Goal: Check status: Check status

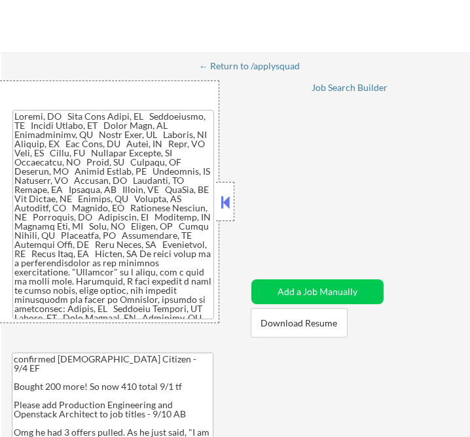
select select ""applied""
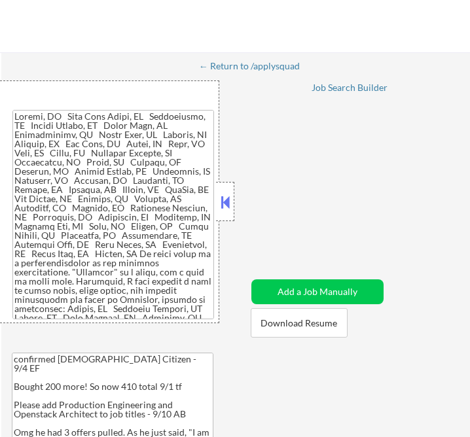
select select ""applied""
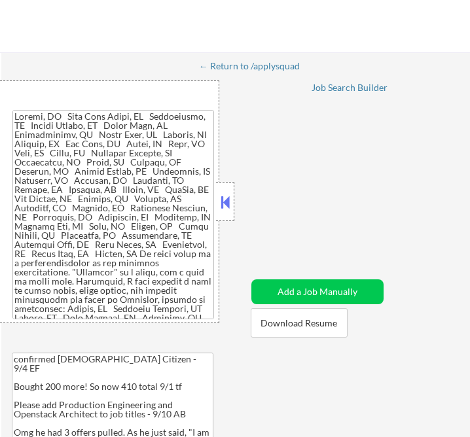
select select ""applied""
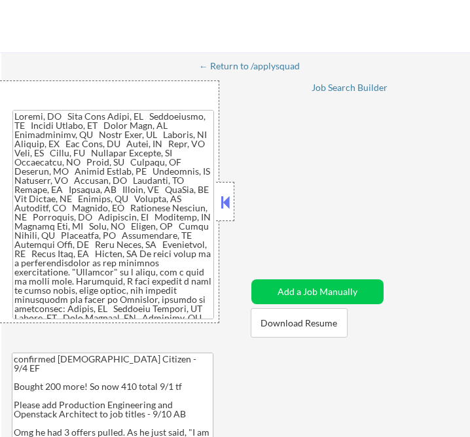
select select ""applied""
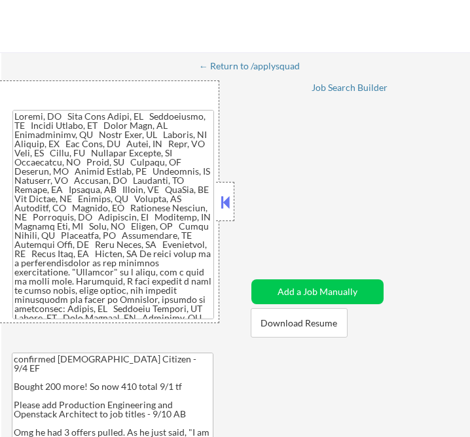
select select ""applied""
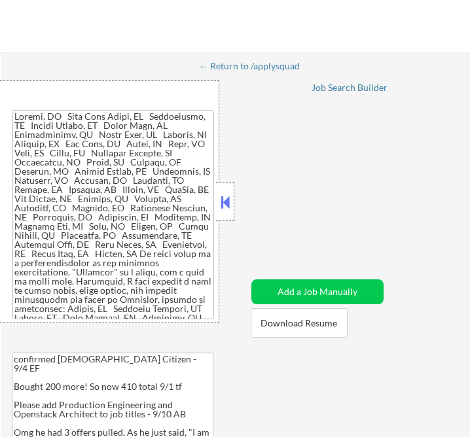
select select ""applied""
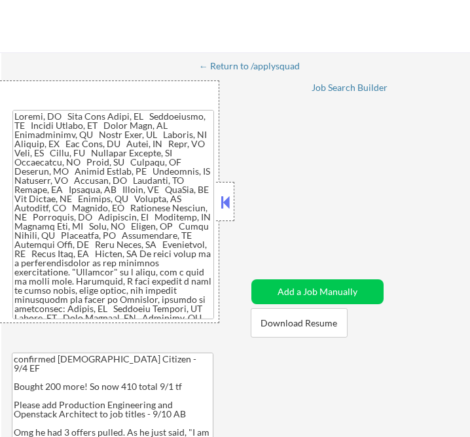
select select ""applied""
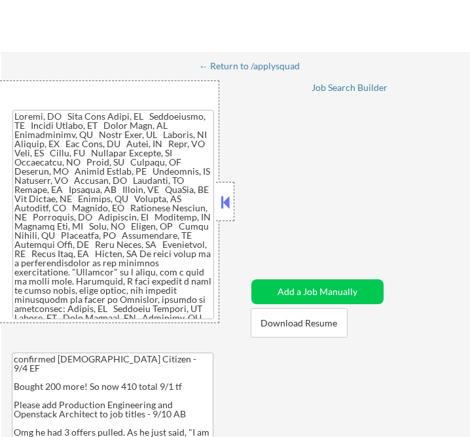
select select ""applied""
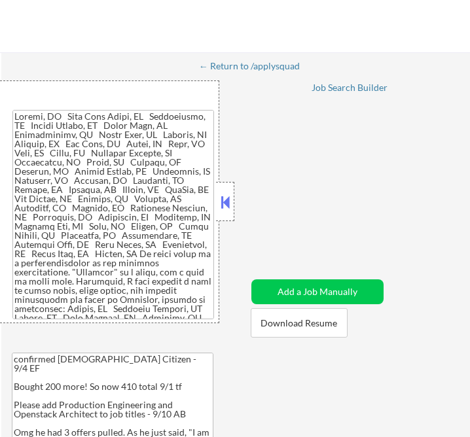
select select ""applied""
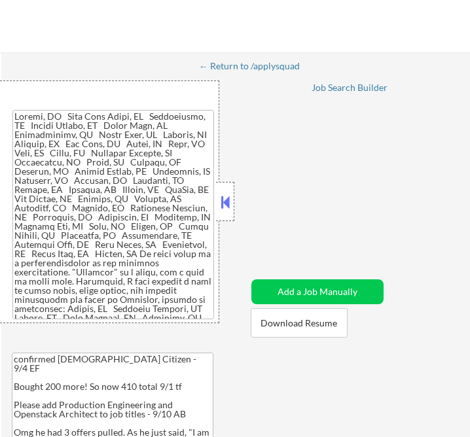
select select ""applied""
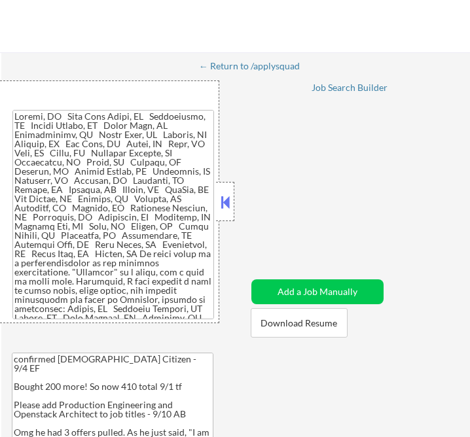
select select ""applied""
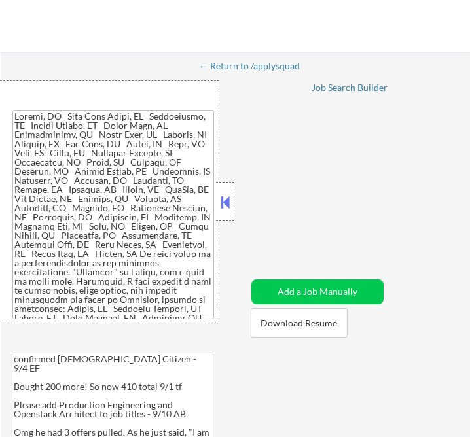
select select ""applied""
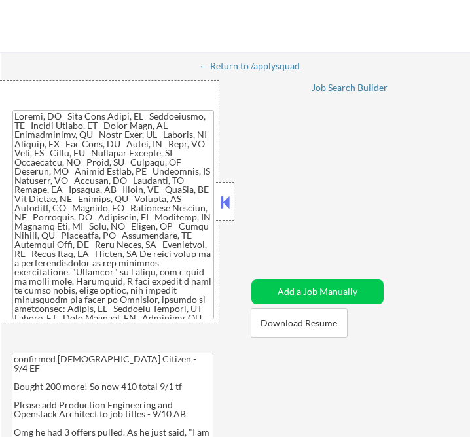
select select ""applied""
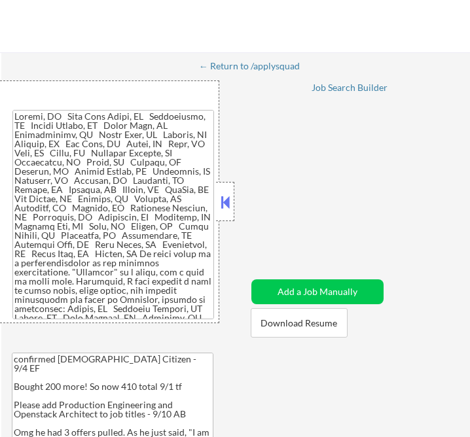
select select ""applied""
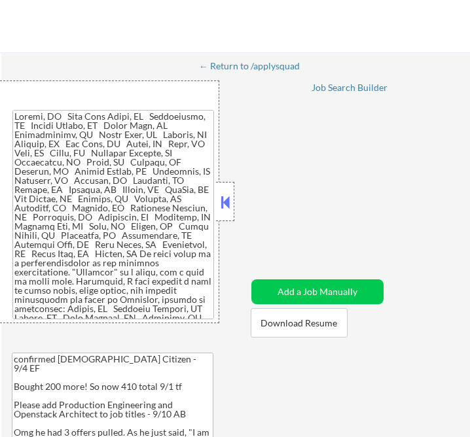
select select ""applied""
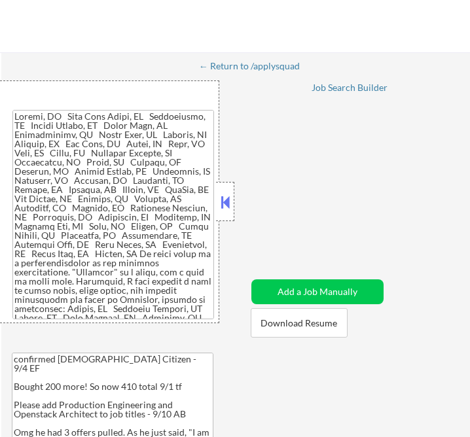
select select ""applied""
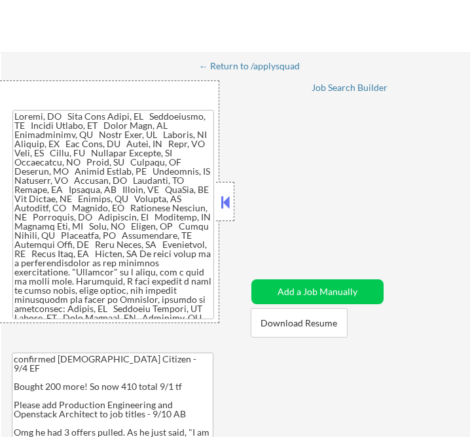
select select ""applied""
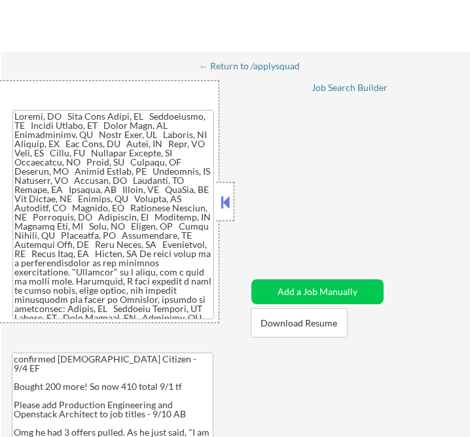
select select ""applied""
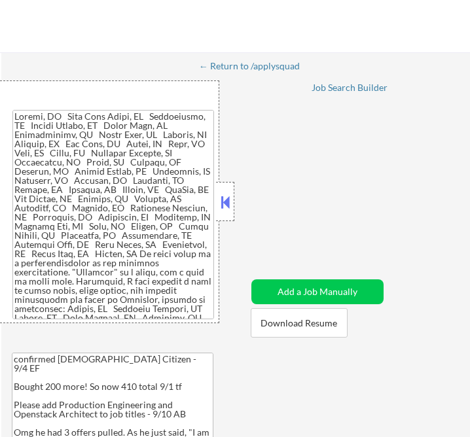
select select ""applied""
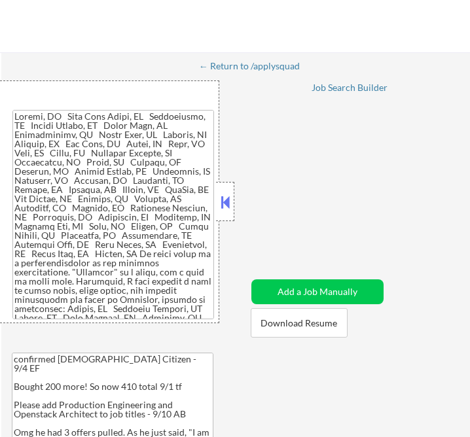
select select ""applied""
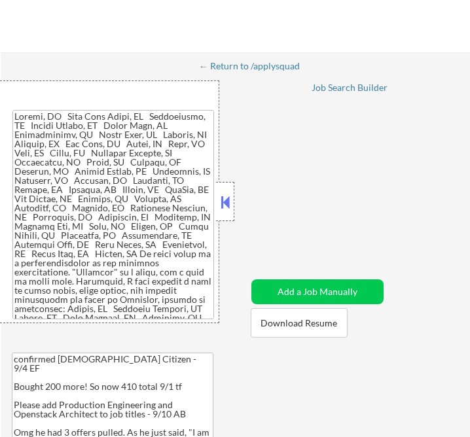
select select ""pending""
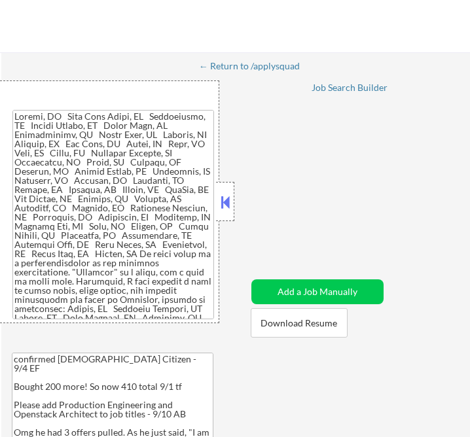
select select ""pending""
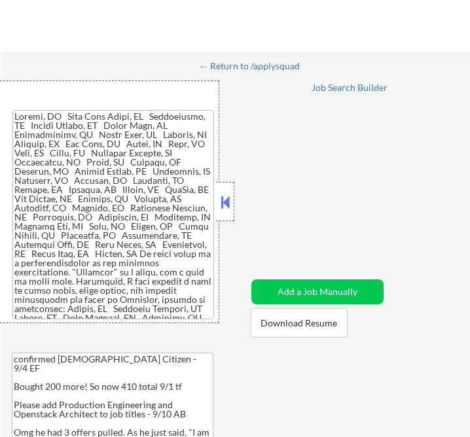
select select ""pending""
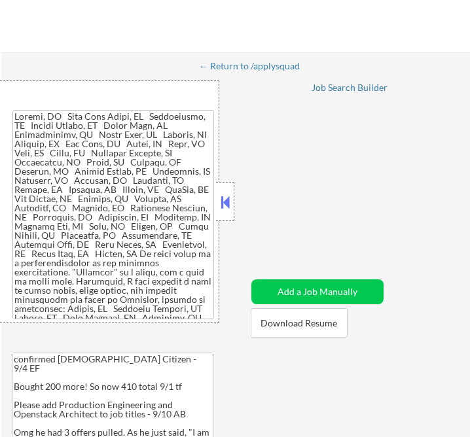
select select ""pending""
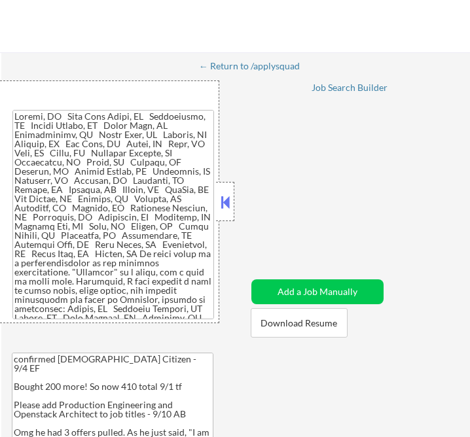
select select ""pending""
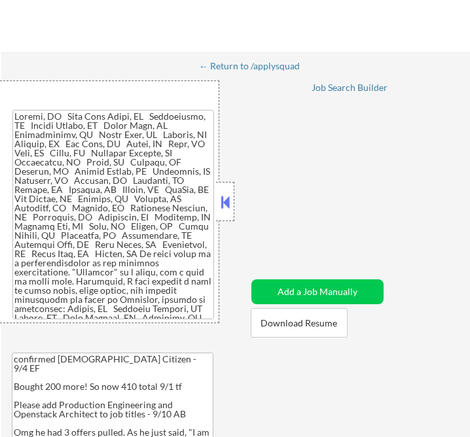
select select ""pending""
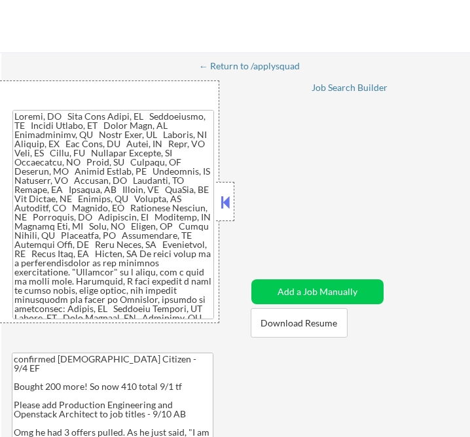
select select ""pending""
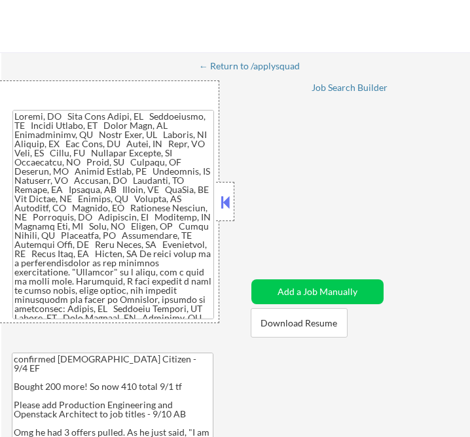
select select ""pending""
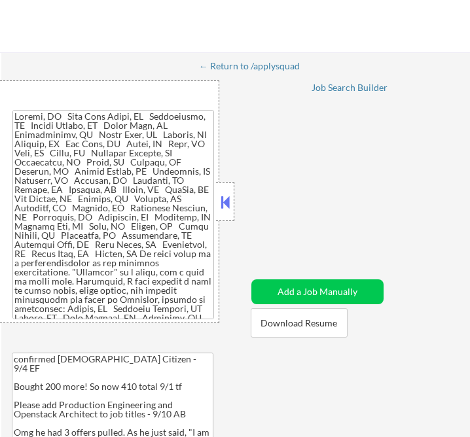
select select ""pending""
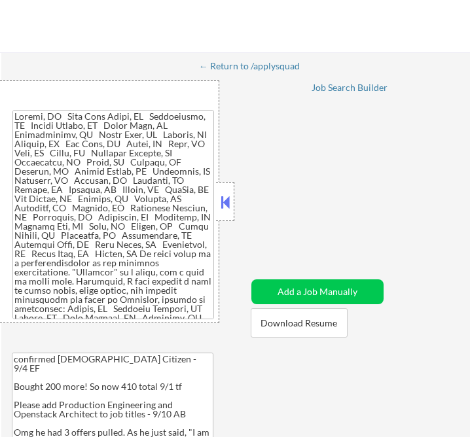
select select ""pending""
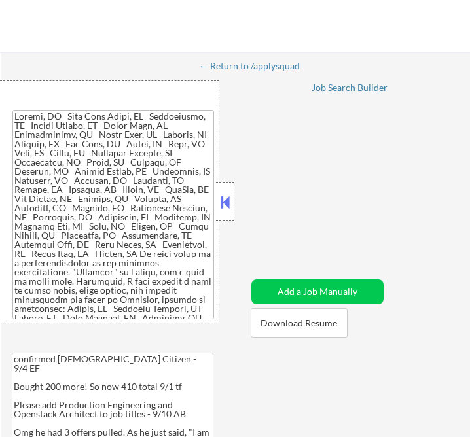
select select ""pending""
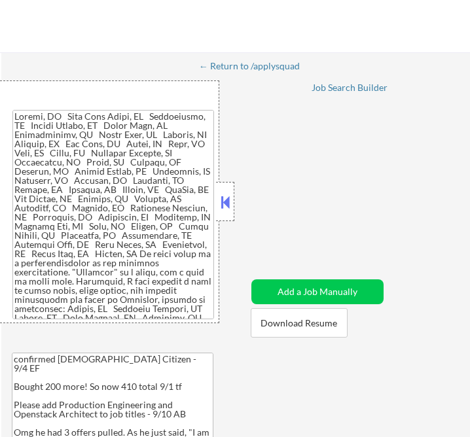
select select ""pending""
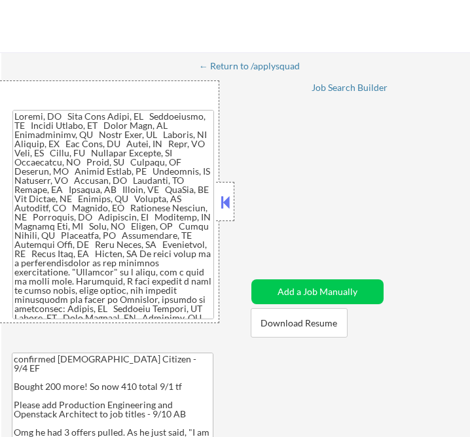
select select ""pending""
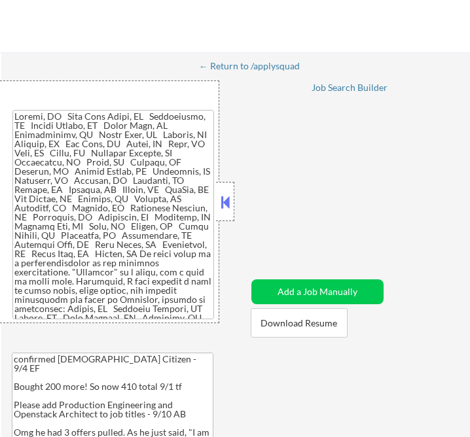
select select ""pending""
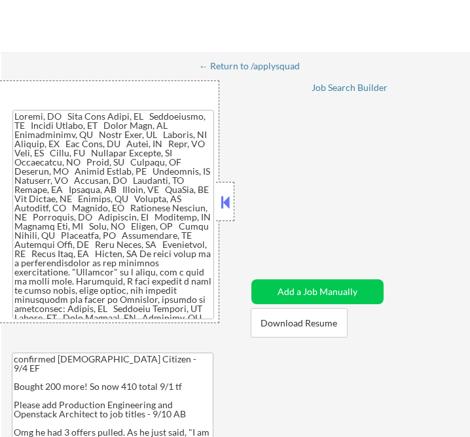
select select ""pending""
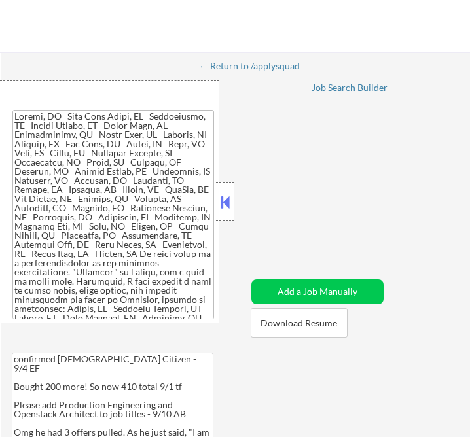
select select ""pending""
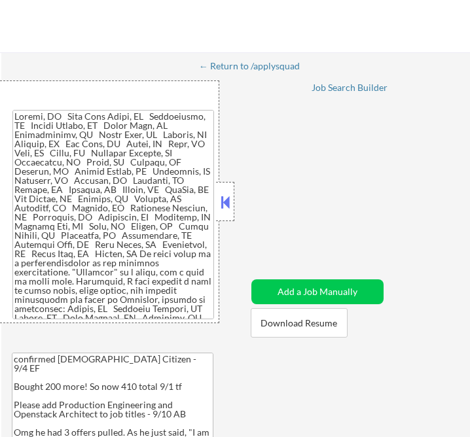
select select ""pending""
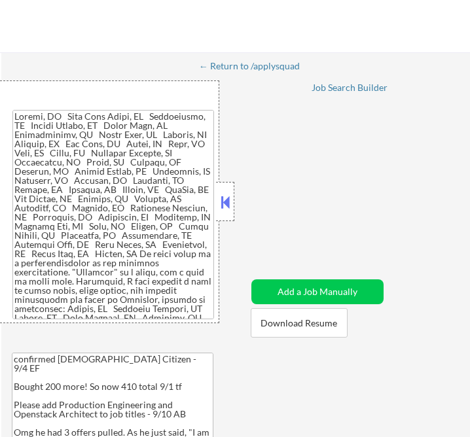
select select ""pending""
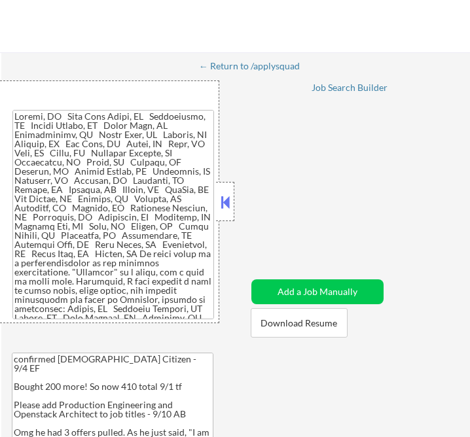
select select ""pending""
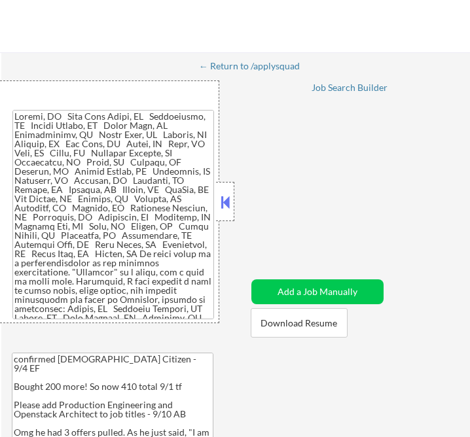
select select ""pending""
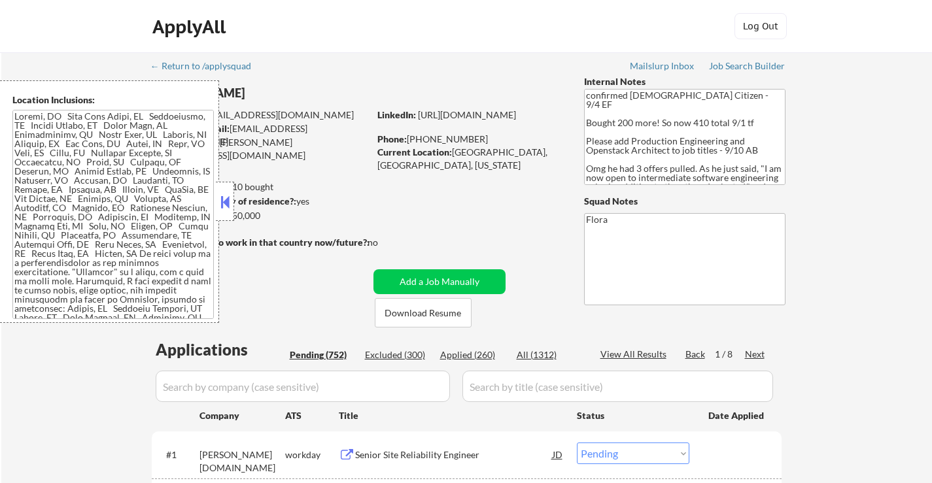
click at [227, 205] on button at bounding box center [225, 202] width 14 height 20
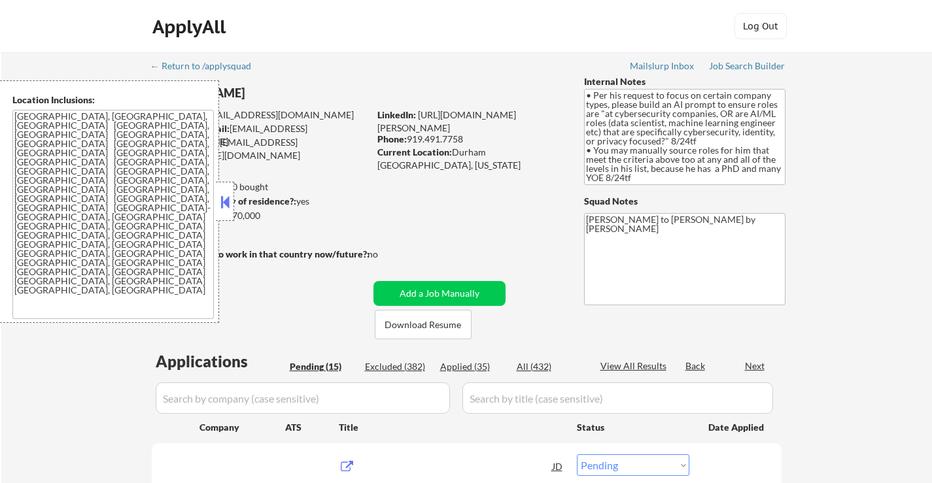
select select ""pending""
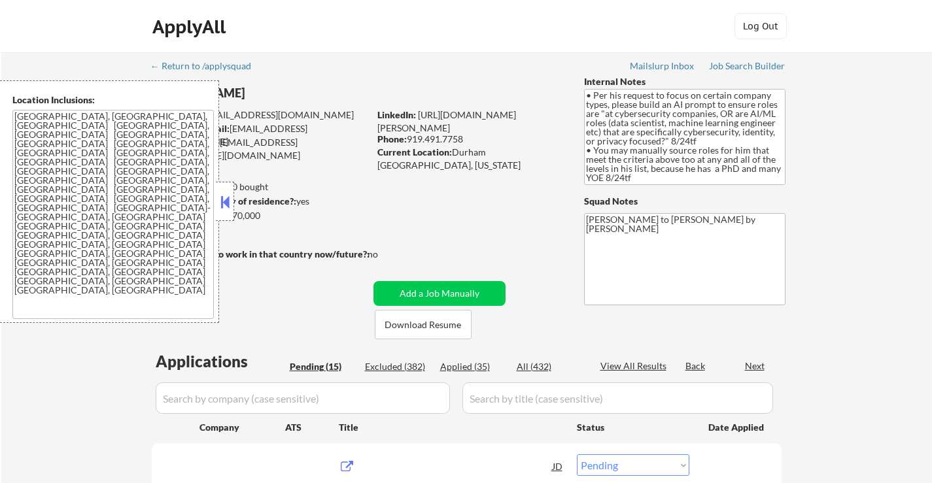
select select ""pending""
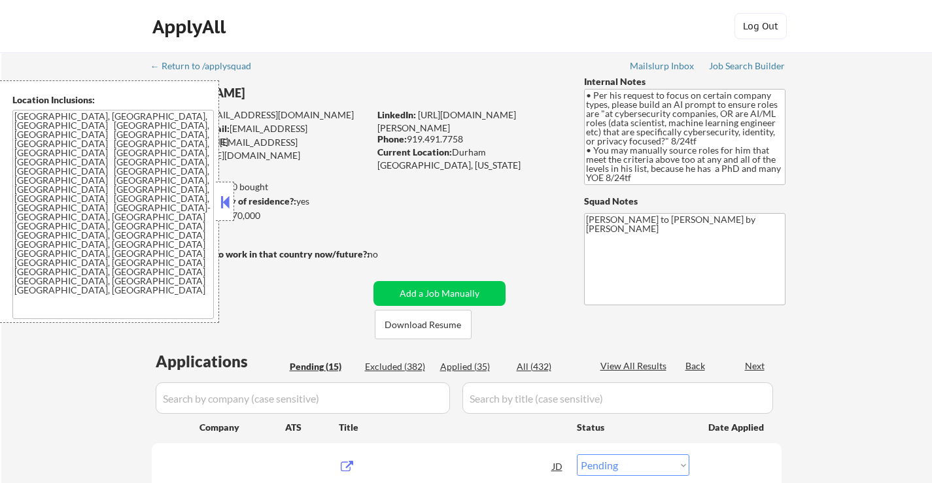
select select ""pending""
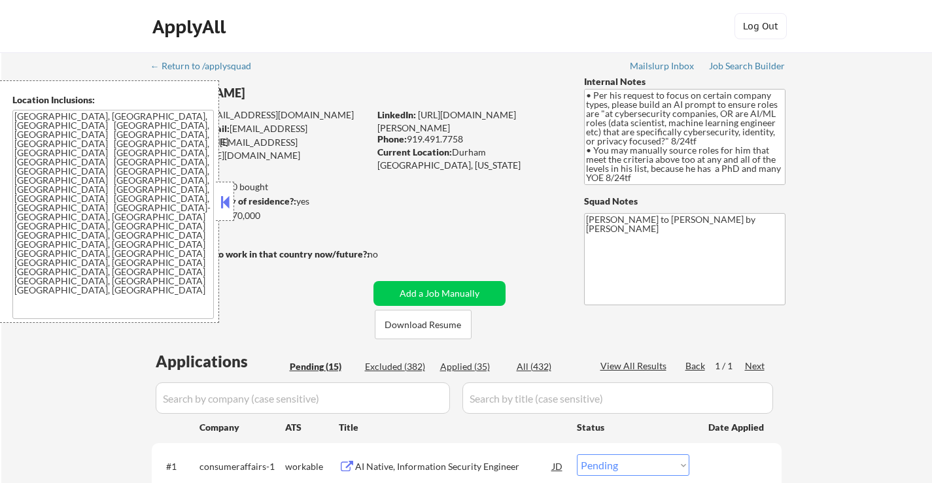
drag, startPoint x: 226, startPoint y: 199, endPoint x: 241, endPoint y: 199, distance: 15.0
click at [226, 199] on button at bounding box center [225, 202] width 14 height 20
